Goal: Task Accomplishment & Management: Manage account settings

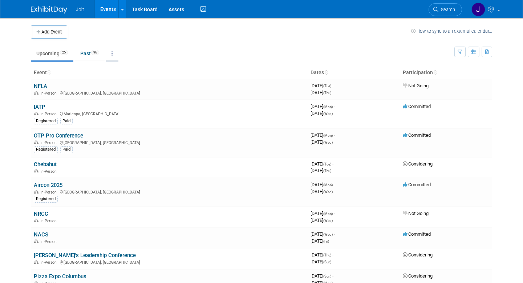
click at [113, 52] on link at bounding box center [112, 54] width 12 height 14
click at [15, 73] on body "Jolt Events Add Event Bulk Upload Events Shareable Event Boards Recently Viewed…" at bounding box center [261, 141] width 523 height 283
click at [139, 26] on td at bounding box center [239, 31] width 344 height 13
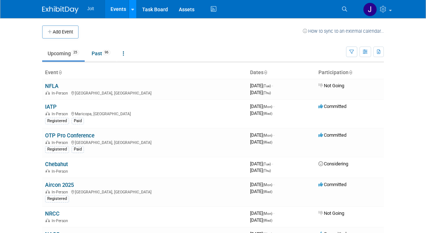
click at [132, 9] on icon at bounding box center [132, 9] width 3 height 5
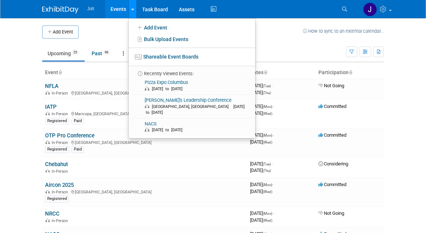
click at [132, 9] on icon at bounding box center [132, 9] width 3 height 5
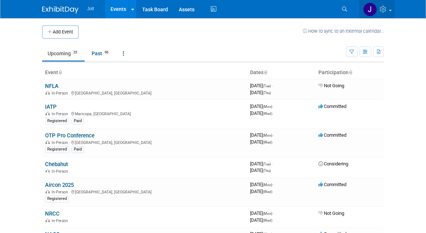
click at [394, 5] on link at bounding box center [377, 9] width 36 height 18
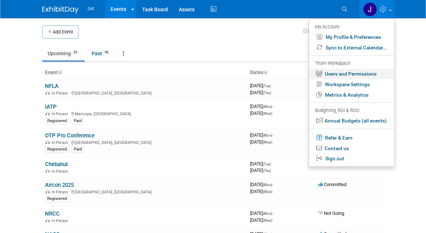
click at [369, 76] on link "Users and Permissions" at bounding box center [351, 74] width 85 height 11
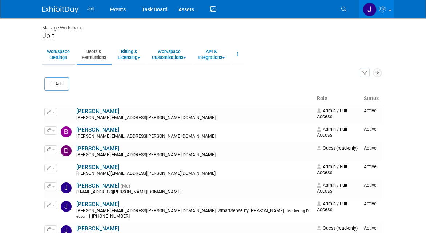
click at [54, 60] on link "Workspace Settings" at bounding box center [58, 54] width 32 height 18
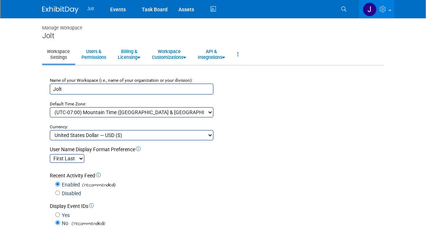
click at [67, 13] on div "Jolt Events Task Board Assets Activity Feed" at bounding box center [213, 9] width 342 height 18
click at [67, 11] on img at bounding box center [60, 9] width 36 height 7
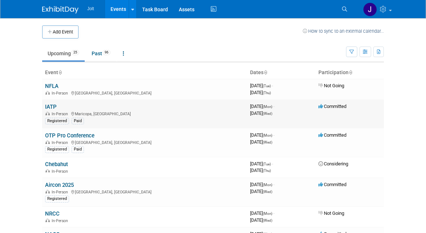
click at [345, 109] on td "Committed" at bounding box center [349, 114] width 68 height 29
click at [52, 105] on link "IATP" at bounding box center [51, 107] width 12 height 7
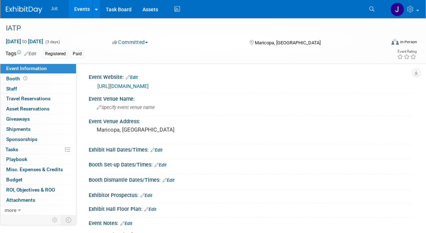
click at [148, 43] on button "Committed" at bounding box center [130, 42] width 41 height 7
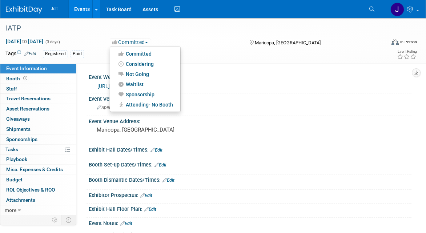
click at [173, 39] on div "Committed Committed Considering Not Going Waitlist Sponsorship Attending- No Bo…" at bounding box center [174, 42] width 128 height 8
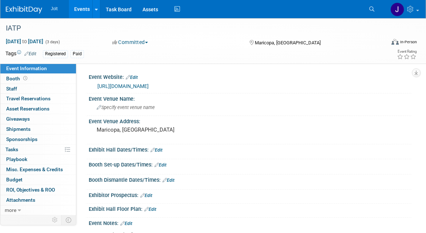
click at [31, 53] on link "Edit" at bounding box center [30, 53] width 12 height 5
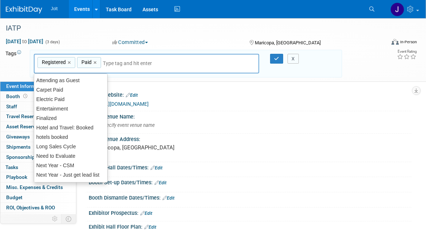
click at [294, 55] on button "X" at bounding box center [292, 59] width 11 height 10
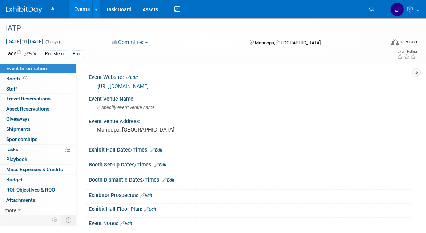
click at [140, 41] on button "Committed" at bounding box center [130, 42] width 41 height 7
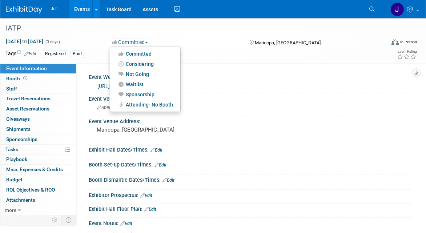
click at [136, 41] on button "Committed" at bounding box center [130, 42] width 41 height 7
click at [198, 38] on div "Committed Committed Considering Not Going Waitlist Sponsorship Attending- No Bo…" at bounding box center [174, 42] width 128 height 8
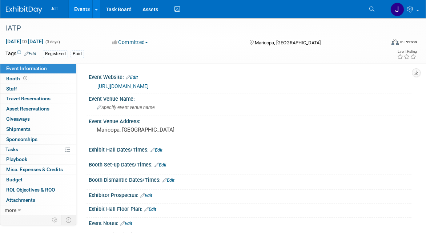
click at [19, 10] on img at bounding box center [24, 9] width 36 height 7
